Goal: Information Seeking & Learning: Learn about a topic

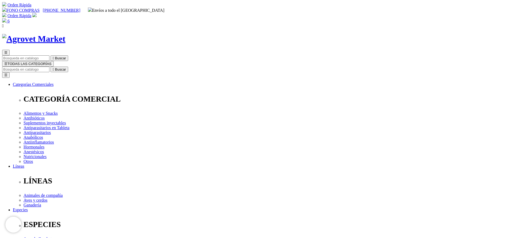
select select "2"
type input "respi"
click at [51, 67] on button " Buscar" at bounding box center [60, 70] width 18 height 6
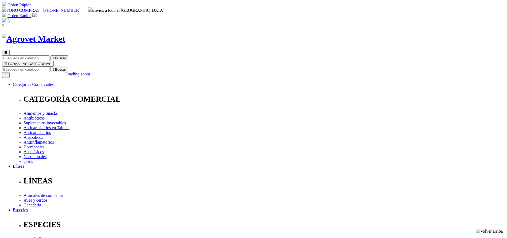
copy div "Respibiotic® 48 Horas"
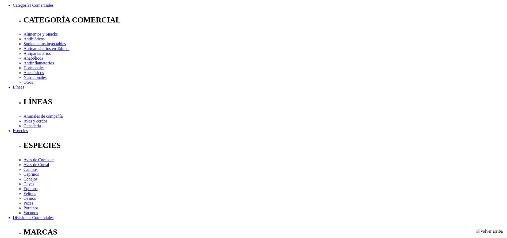
scroll to position [80, 0]
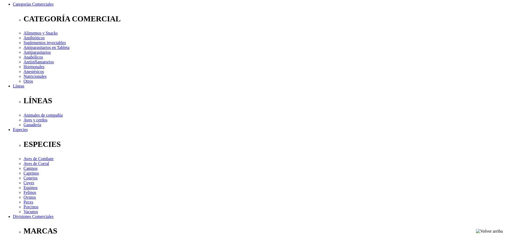
drag, startPoint x: 224, startPoint y: 176, endPoint x: 187, endPoint y: 200, distance: 44.0
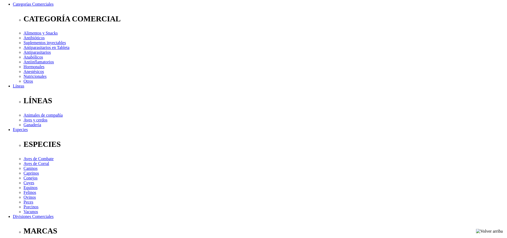
copy div "Para el tratamiento de enfermedades respiratorias producidas por bacterias sens…"
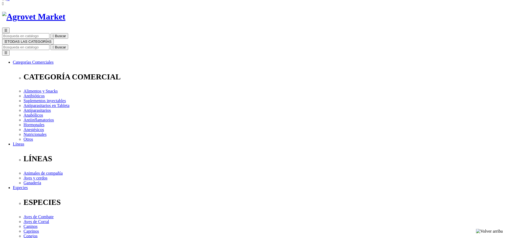
scroll to position [0, 0]
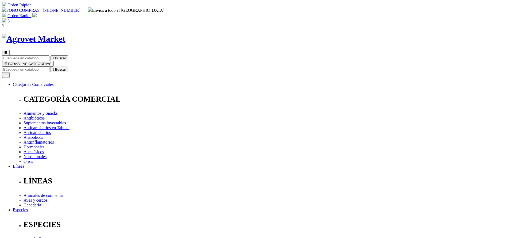
click at [49, 67] on input "Buscar" at bounding box center [25, 70] width 47 height 6
type input "bovim"
click at [51, 67] on button " Buscar" at bounding box center [60, 70] width 18 height 6
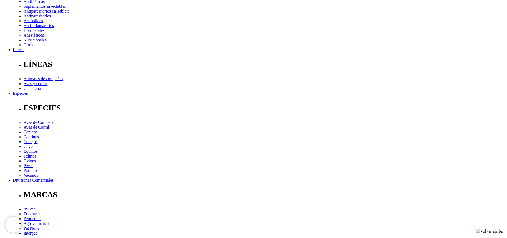
scroll to position [120, 0]
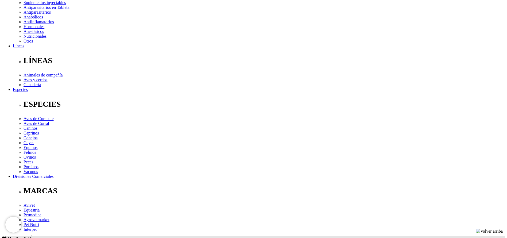
copy div "Tratamiento y control de parásitos internos (nematodos gastrointestinales,pulmo…"
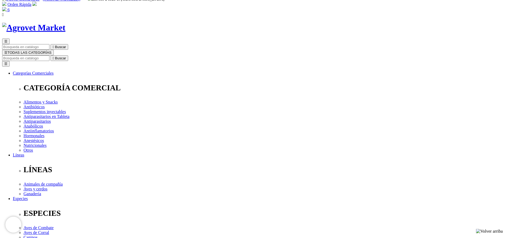
scroll to position [0, 0]
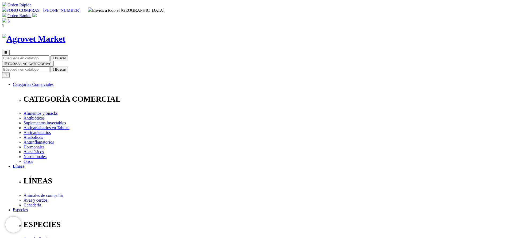
click at [49, 67] on input "Buscar" at bounding box center [25, 70] width 47 height 6
type input "prore"
click at [51, 67] on button " Buscar" at bounding box center [60, 70] width 18 height 6
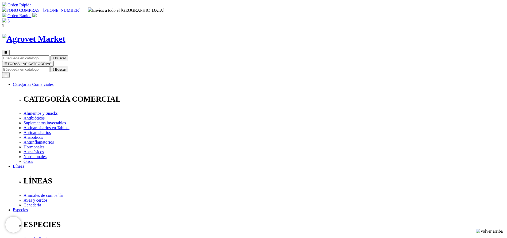
select select "410"
click at [270, 50] on div "☰  Buscar ☰ TODAS LAS CATEGORÍAS  Buscar Toggle navigation ☰ Categorías Comer…" at bounding box center [253, 218] width 503 height 336
click at [49, 67] on input "Buscar" at bounding box center [25, 70] width 47 height 6
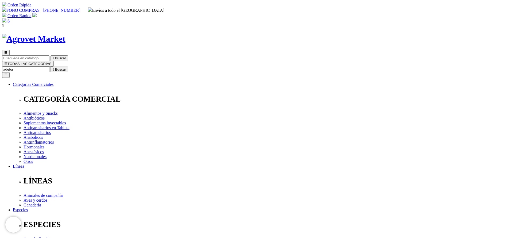
type input "adefor"
click at [51, 67] on button " Buscar" at bounding box center [60, 70] width 18 height 6
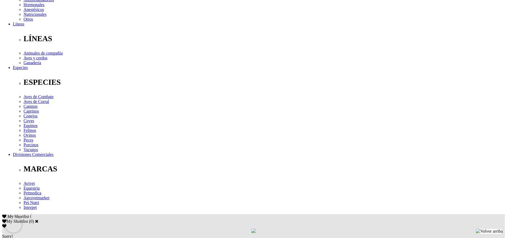
scroll to position [201, 0]
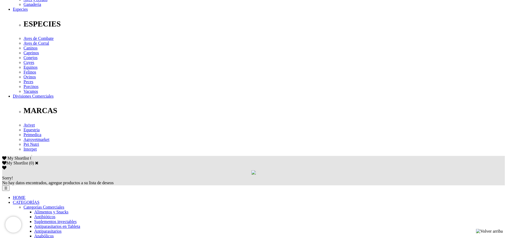
drag, startPoint x: 270, startPoint y: 74, endPoint x: 365, endPoint y: 72, distance: 95.5
copy div "Bovinos y equinos: 5mL, terneros y potros: 1-2mL"
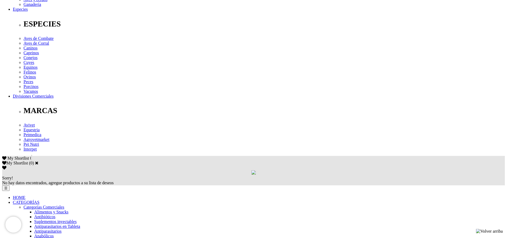
scroll to position [0, 0]
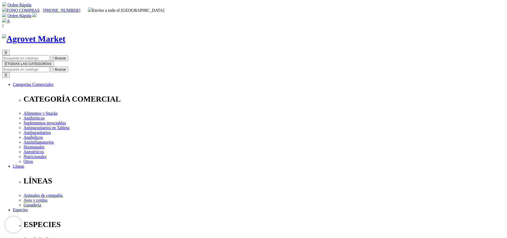
click at [49, 67] on input "Buscar" at bounding box center [25, 70] width 47 height 6
type input "hemato"
click at [51, 67] on button " Buscar" at bounding box center [60, 70] width 18 height 6
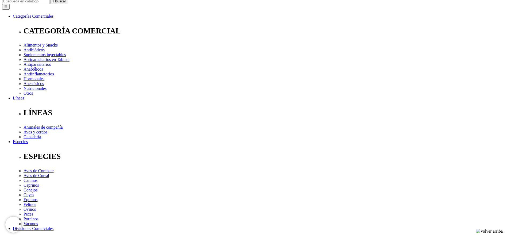
scroll to position [160, 0]
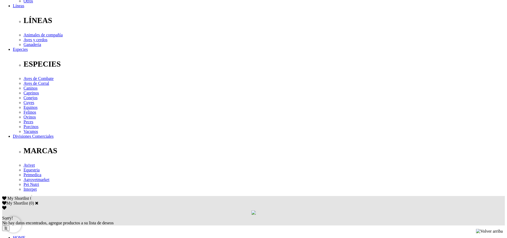
drag, startPoint x: 102, startPoint y: 115, endPoint x: 221, endPoint y: 112, distance: 119.3
copy div "Bovinos y equinos: 10 a 12 mL; terneros y potrillos:5 a 10 mL"
drag, startPoint x: 143, startPoint y: 125, endPoint x: 268, endPoint y: 138, distance: 125.8
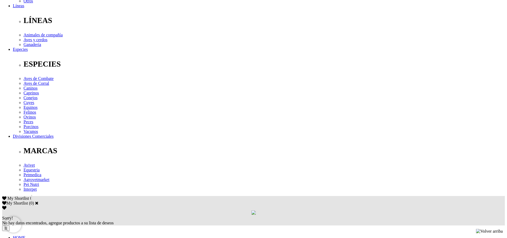
copy div "En especies mayores, el tratamiento completo consiste en una serie de 5 dosis, …"
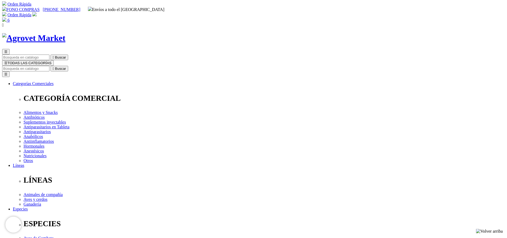
scroll to position [0, 0]
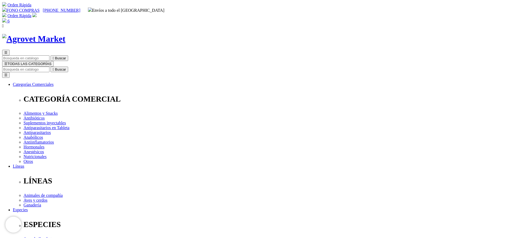
click at [49, 67] on input "Buscar" at bounding box center [25, 70] width 47 height 6
type input "amoxi"
click at [51, 67] on button " Buscar" at bounding box center [60, 70] width 18 height 6
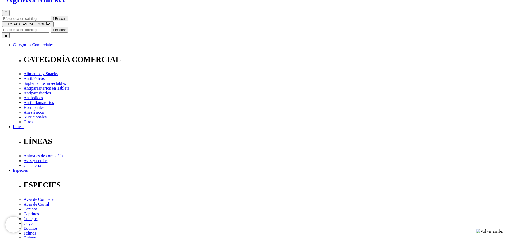
scroll to position [160, 0]
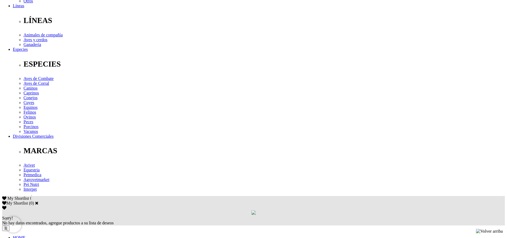
drag, startPoint x: 104, startPoint y: 114, endPoint x: 347, endPoint y: 121, distance: 243.2
copy div "Dosis: 1 mL/10 kg de p.v. por día durante 3 días o a criterio del médico veteri…"
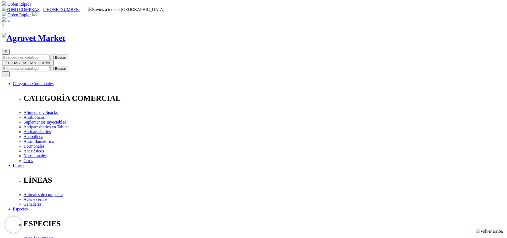
scroll to position [0, 0]
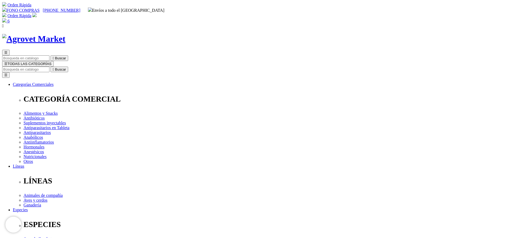
click at [49, 67] on input "Buscar" at bounding box center [25, 70] width 47 height 6
type input "respi"
click at [51, 67] on button " Buscar" at bounding box center [60, 70] width 18 height 6
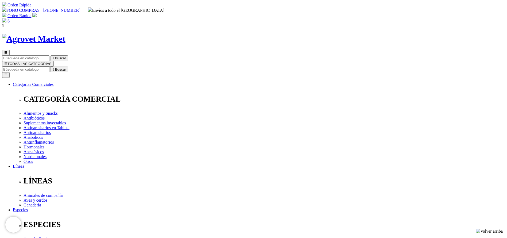
copy div "Respibiotic® 48 Horas"
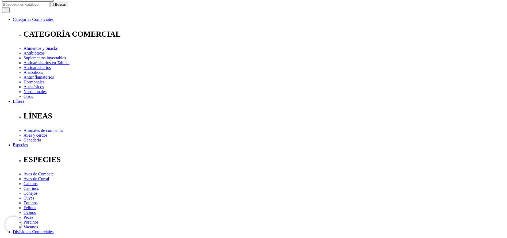
scroll to position [120, 0]
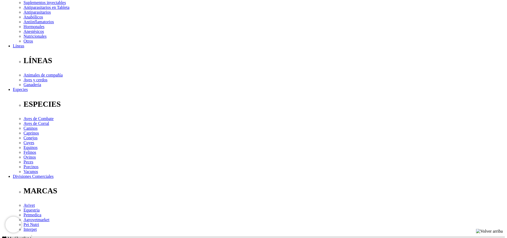
copy div "Para el tratamiento de enfermedades respiratorias producidas por bacterias sens…"
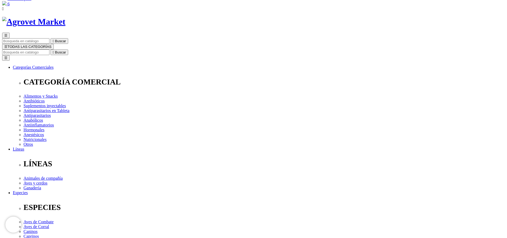
scroll to position [0, 0]
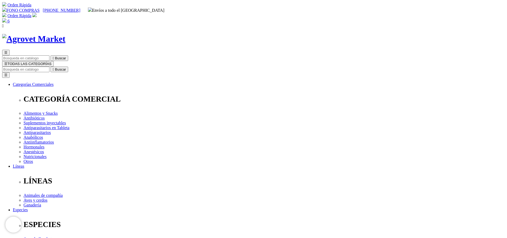
click at [49, 67] on input "Buscar" at bounding box center [25, 70] width 47 height 6
type input "tylo"
click at [51, 67] on button " Buscar" at bounding box center [60, 70] width 18 height 6
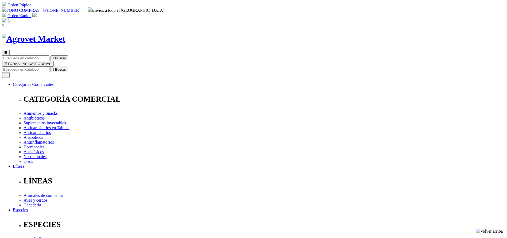
radio input "true"
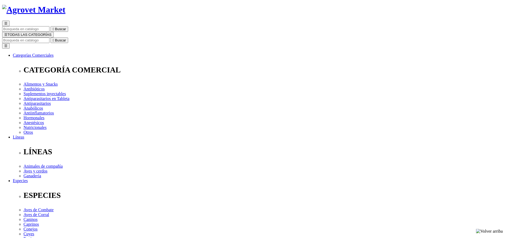
scroll to position [40, 0]
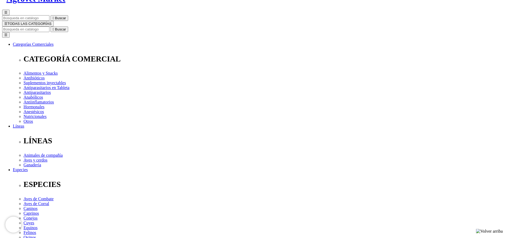
select select "7"
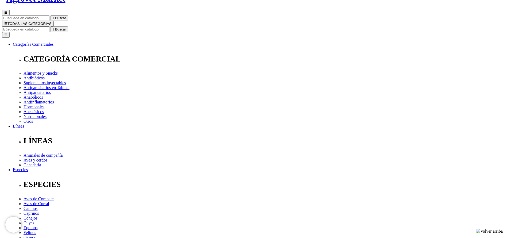
select select "75"
select select "7"
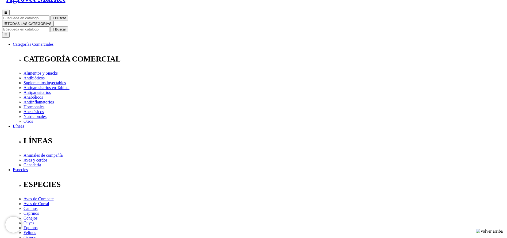
select select "7"
radio input "true"
select select "0"
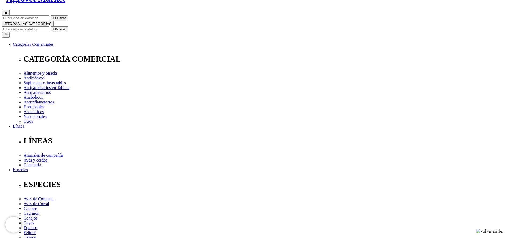
select select "3"
